Goal: Task Accomplishment & Management: Manage account settings

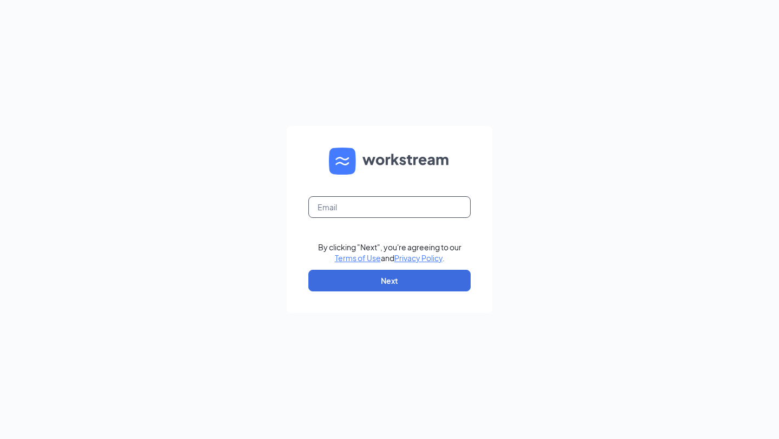
click at [367, 197] on input "text" at bounding box center [389, 207] width 162 height 22
type input "[PERSON_NAME][EMAIL_ADDRESS][PERSON_NAME][DOMAIN_NAME]"
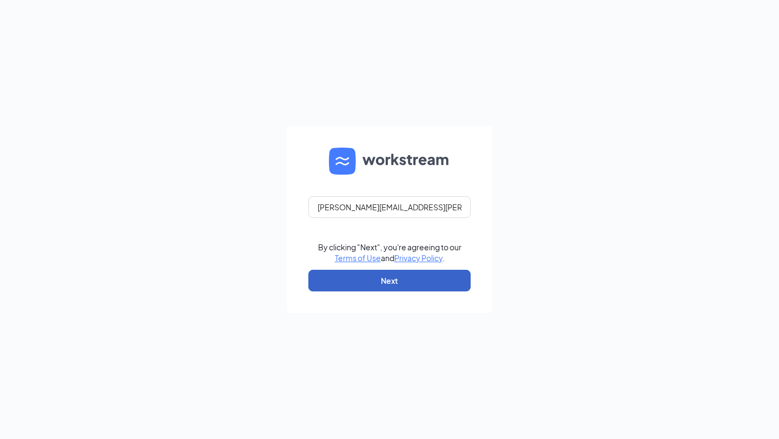
click at [419, 272] on button "Next" at bounding box center [389, 281] width 162 height 22
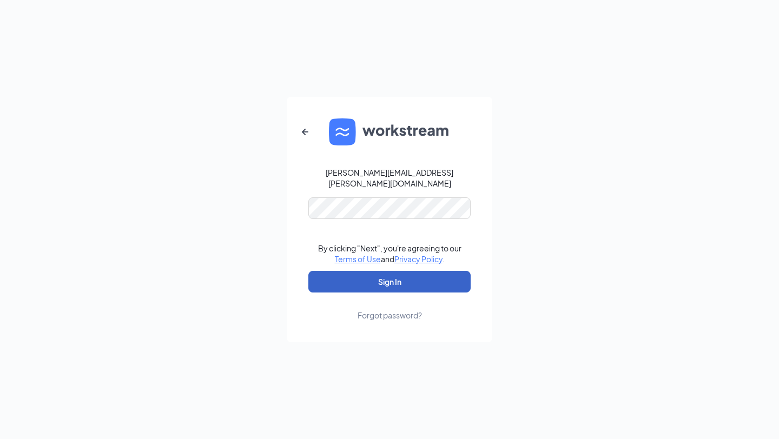
click at [405, 280] on button "Sign In" at bounding box center [389, 282] width 162 height 22
